Goal: Task Accomplishment & Management: Manage account settings

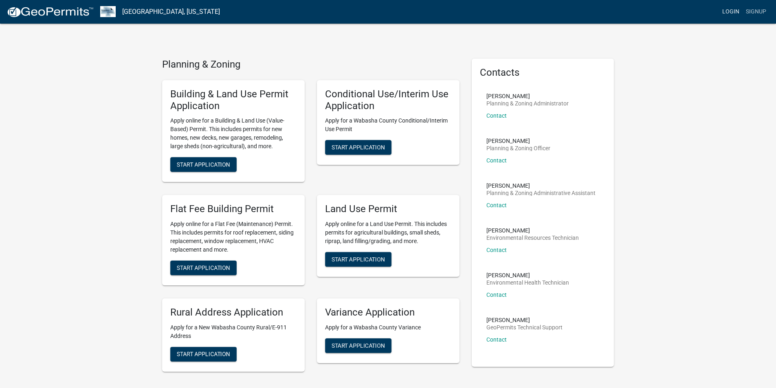
click at [384, 13] on link "Login" at bounding box center [731, 11] width 24 height 15
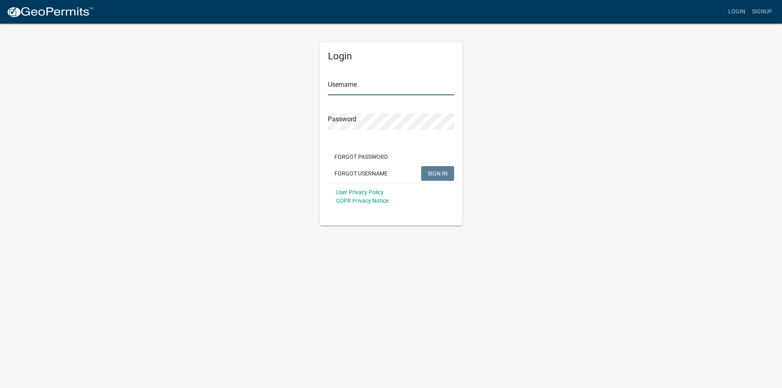
click at [379, 85] on input "Username" at bounding box center [391, 87] width 126 height 17
type input "Tscheiber"
click at [383, 111] on div "Password" at bounding box center [391, 116] width 126 height 28
click at [384, 172] on span "SIGN IN" at bounding box center [438, 173] width 20 height 7
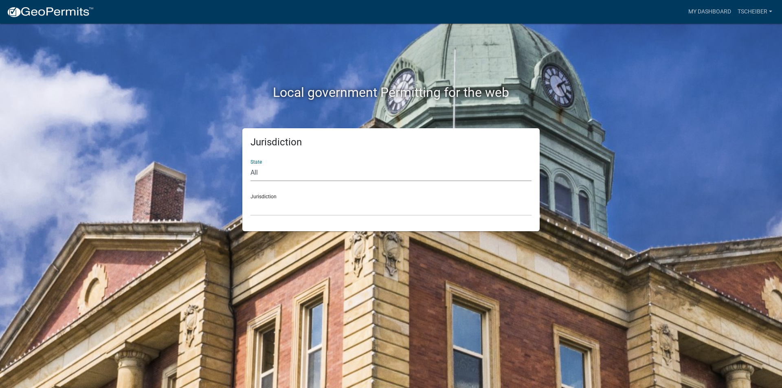
click at [270, 165] on select "All [US_STATE] [US_STATE] [US_STATE] [US_STATE] [US_STATE] [US_STATE] [US_STATE…" at bounding box center [391, 173] width 281 height 17
select select "[US_STATE]"
click at [251, 165] on select "All [US_STATE] [US_STATE] [US_STATE] [US_STATE] [US_STATE] [US_STATE] [US_STATE…" at bounding box center [391, 173] width 281 height 17
click at [257, 176] on div "Jurisdiction [GEOGRAPHIC_DATA], [US_STATE] [GEOGRAPHIC_DATA], [US_STATE] [GEOGR…" at bounding box center [391, 202] width 281 height 28
click at [252, 176] on select "[GEOGRAPHIC_DATA], [US_STATE] [GEOGRAPHIC_DATA], [US_STATE] [GEOGRAPHIC_DATA], …" at bounding box center [391, 207] width 281 height 17
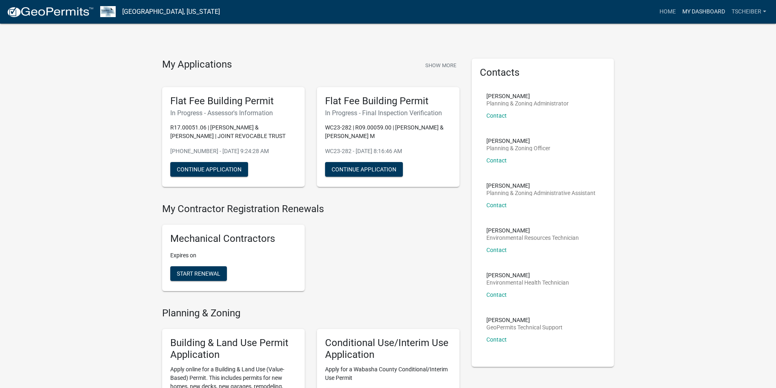
click at [384, 12] on link "My Dashboard" at bounding box center [703, 11] width 49 height 15
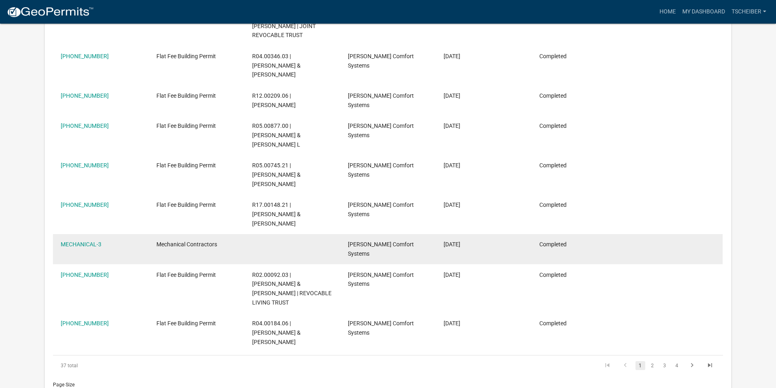
scroll to position [244, 0]
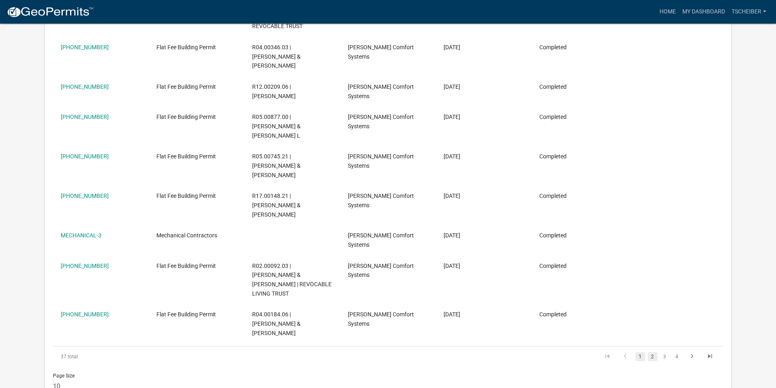
click at [384, 176] on link "2" at bounding box center [653, 356] width 10 height 9
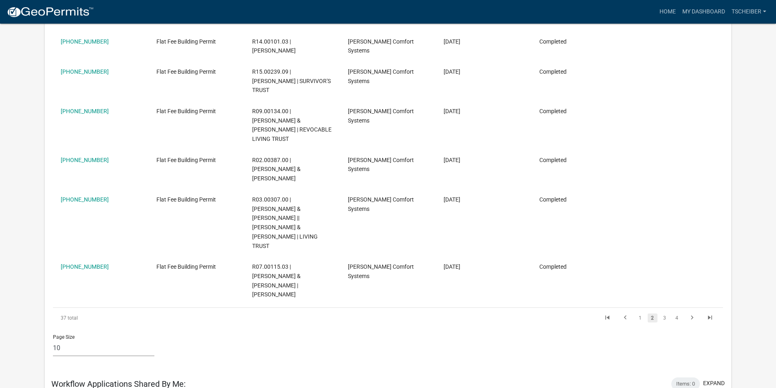
scroll to position [344, 0]
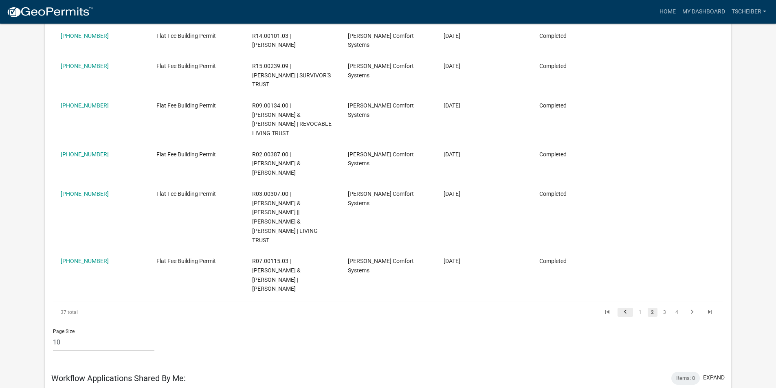
click at [384, 176] on icon "go to previous page" at bounding box center [625, 313] width 11 height 10
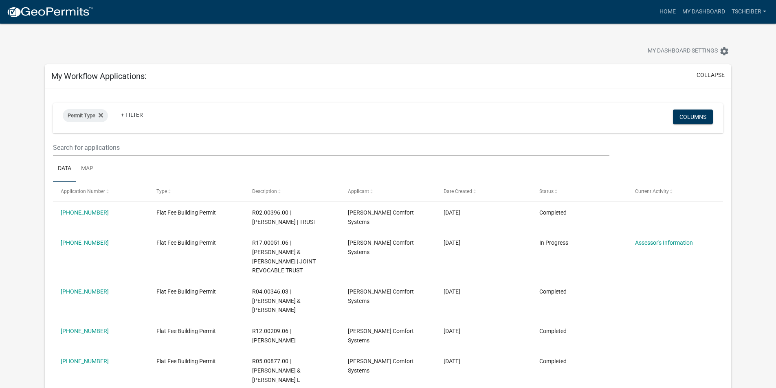
scroll to position [41, 0]
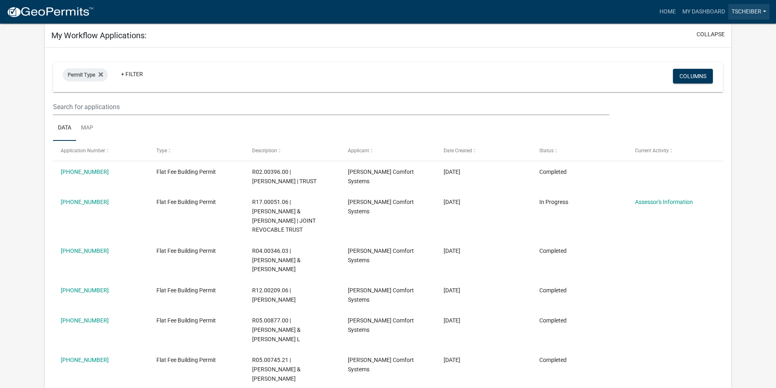
click at [384, 10] on link "tscheiber" at bounding box center [748, 11] width 41 height 15
click at [384, 75] on link "Logout" at bounding box center [735, 80] width 70 height 20
